Goal: Task Accomplishment & Management: Use online tool/utility

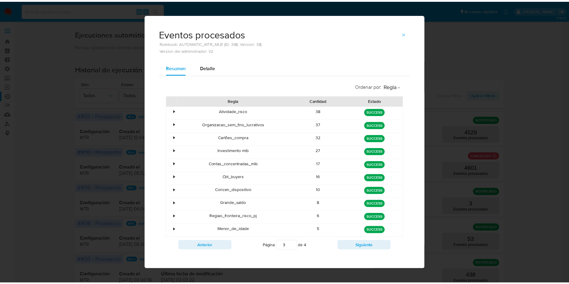
scroll to position [208, 0]
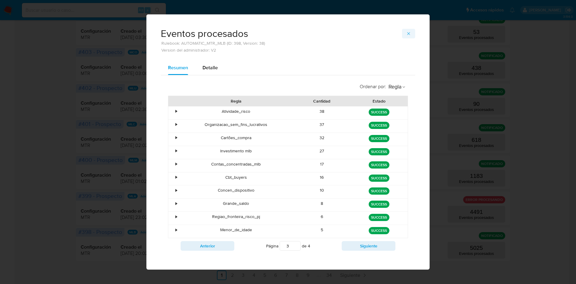
click at [402, 34] on button "button" at bounding box center [408, 34] width 13 height 10
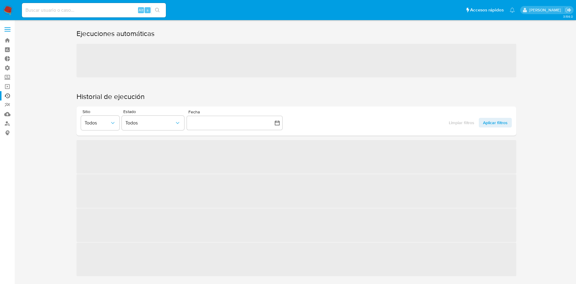
click at [7, 33] on label at bounding box center [7, 29] width 15 height 13
click at [0, 0] on input "checkbox" at bounding box center [0, 0] width 0 height 0
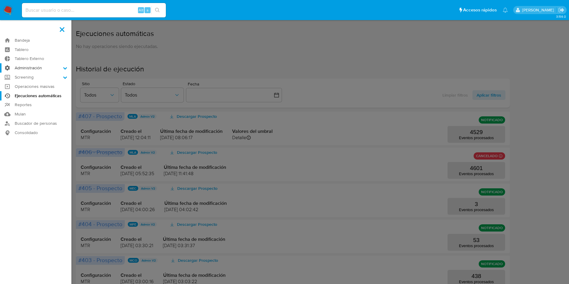
click at [31, 66] on label "Administración" at bounding box center [35, 67] width 71 height 9
click at [0, 0] on input "Administración" at bounding box center [0, 0] width 0 height 0
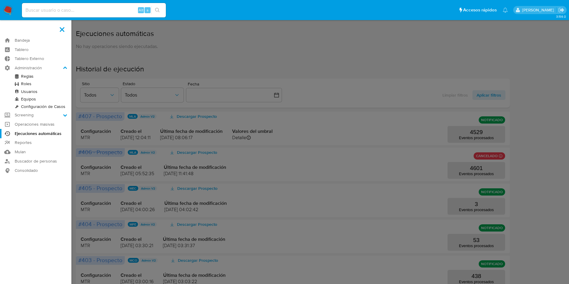
click at [31, 75] on link "Reglas" at bounding box center [35, 76] width 71 height 7
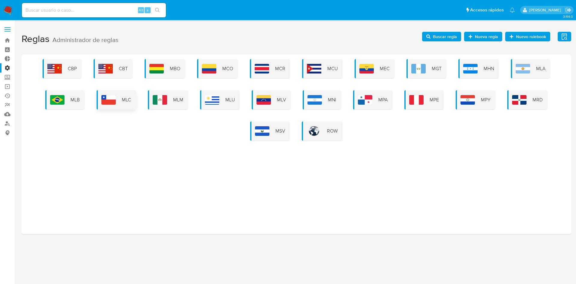
click at [133, 98] on div "MLC" at bounding box center [116, 99] width 39 height 19
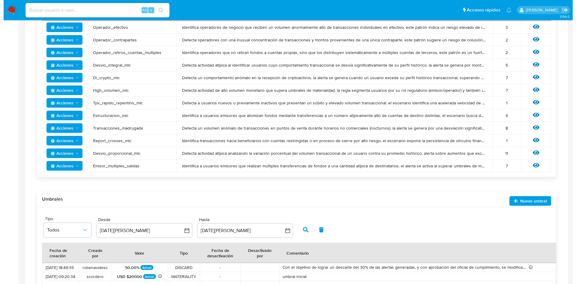
scroll to position [180, 0]
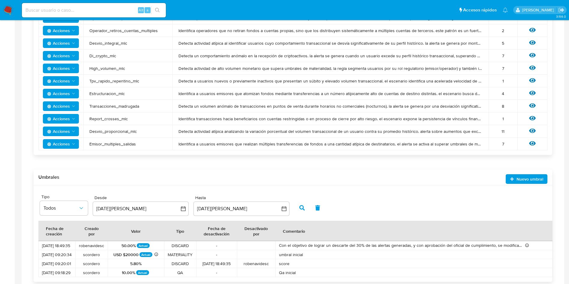
click at [535, 104] on icon at bounding box center [532, 105] width 7 height 7
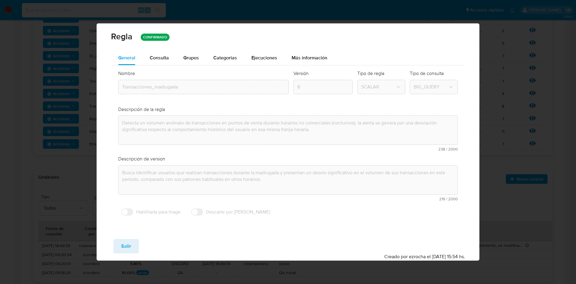
click at [159, 65] on div "Nombre text-es Transacciones_madrugada text-pt Transacciones_madrugada Aceptar …" at bounding box center [288, 144] width 354 height 158
drag, startPoint x: 166, startPoint y: 58, endPoint x: 177, endPoint y: 58, distance: 10.5
click at [167, 58] on span "Consulta" at bounding box center [159, 57] width 19 height 7
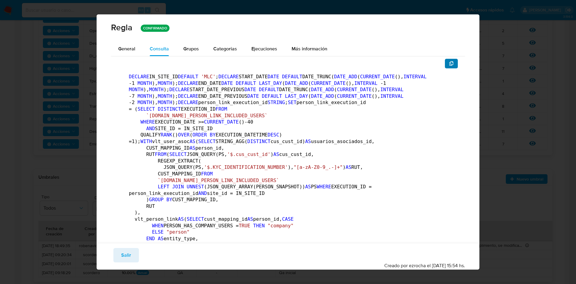
click at [445, 64] on button "button" at bounding box center [451, 64] width 13 height 10
